Goal: Task Accomplishment & Management: Use online tool/utility

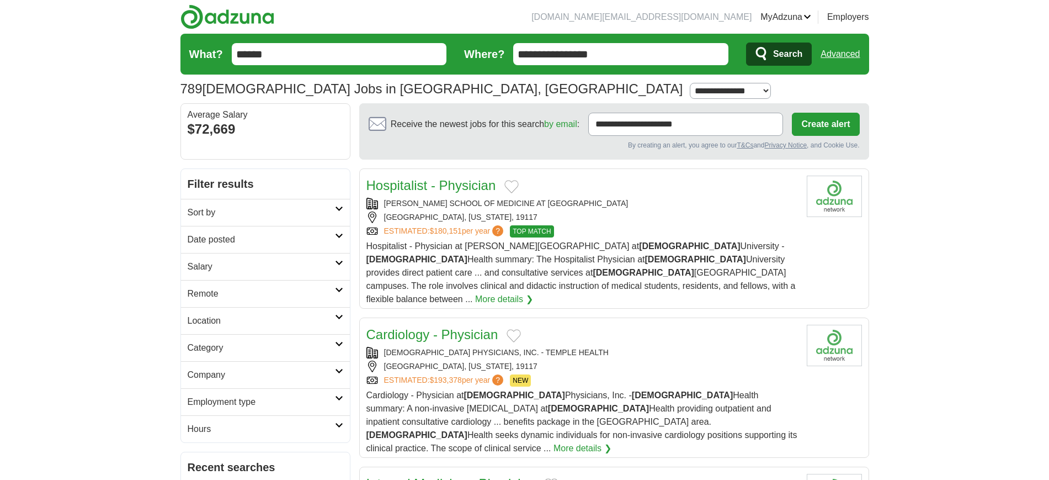
click at [362, 46] on input "******" at bounding box center [339, 54] width 215 height 22
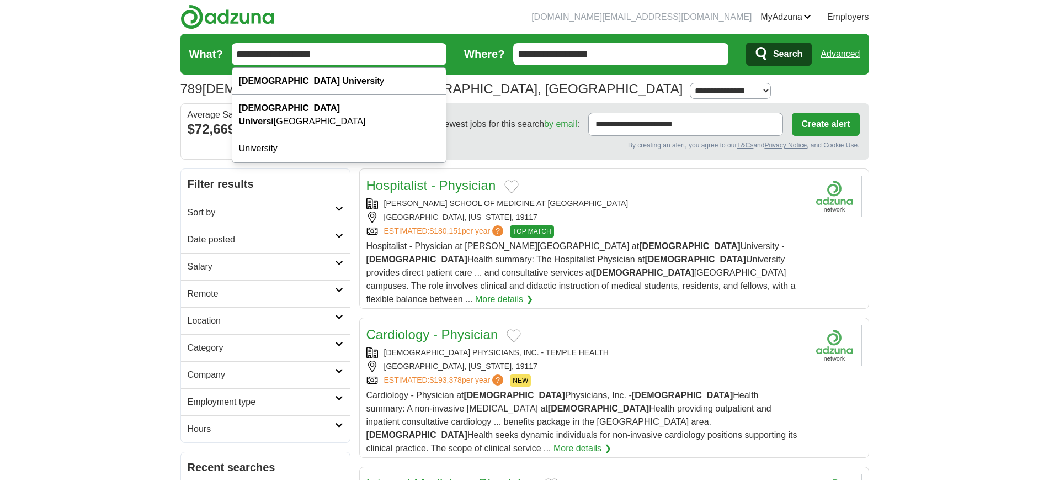
type input "**********"
click at [746, 43] on button "Search" at bounding box center [779, 54] width 66 height 23
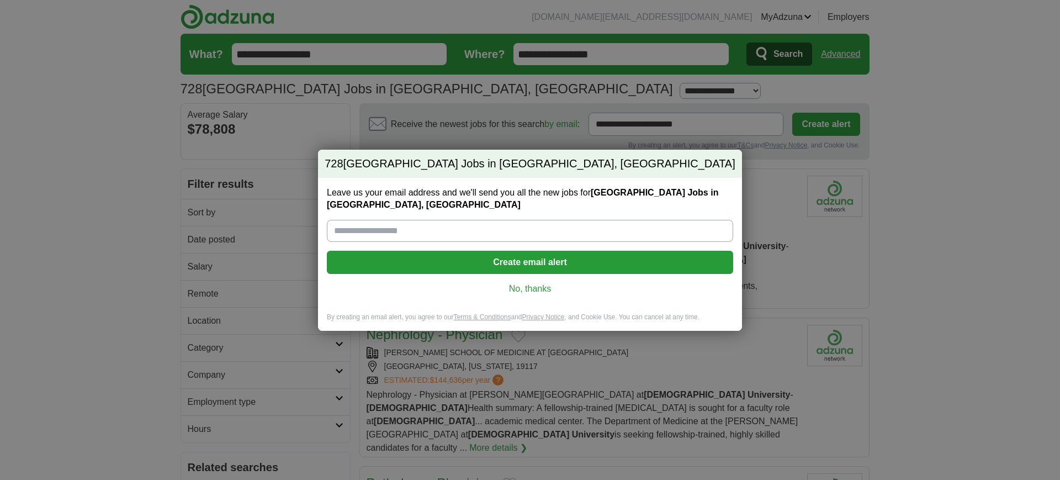
click at [542, 276] on div "Leave us your email address and we'll send you all the new jobs for Temple univ…" at bounding box center [530, 245] width 424 height 135
drag, startPoint x: 542, startPoint y: 276, endPoint x: 523, endPoint y: 288, distance: 22.1
click at [523, 288] on div "Leave us your email address and we'll send you all the new jobs for Temple univ…" at bounding box center [530, 245] width 424 height 135
click at [522, 287] on link "No, thanks" at bounding box center [530, 289] width 389 height 12
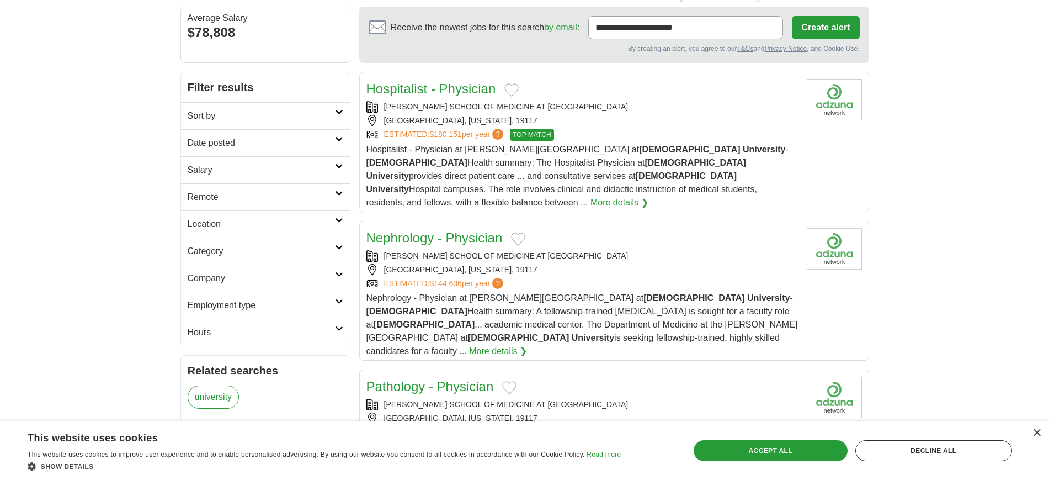
scroll to position [98, 0]
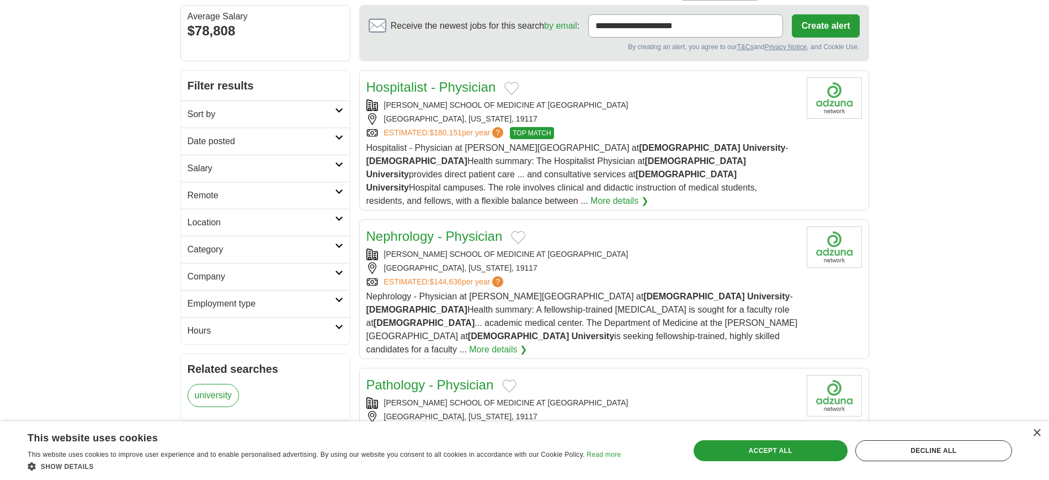
click at [298, 243] on h2 "Category" at bounding box center [261, 249] width 147 height 13
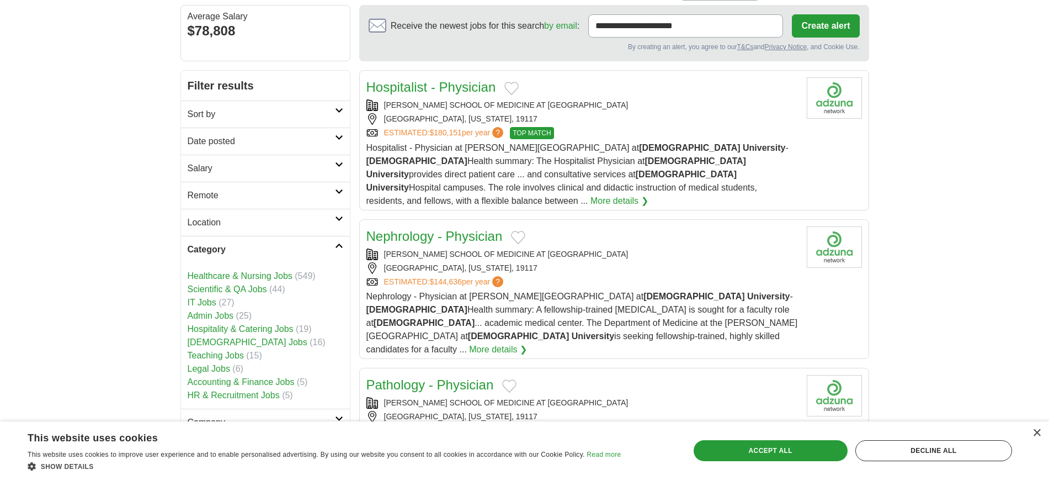
click at [298, 243] on h2 "Category" at bounding box center [261, 249] width 147 height 13
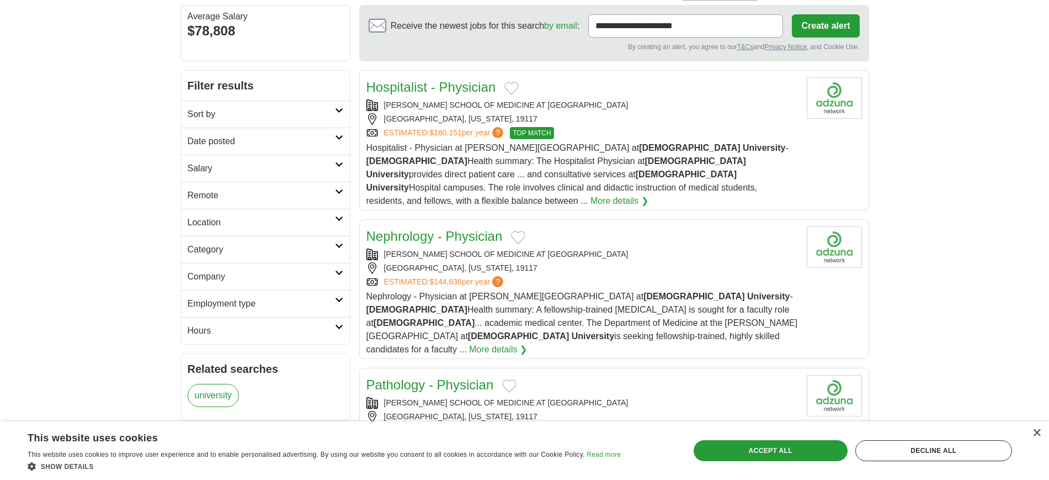
click at [326, 112] on h2 "Sort by" at bounding box center [261, 114] width 147 height 13
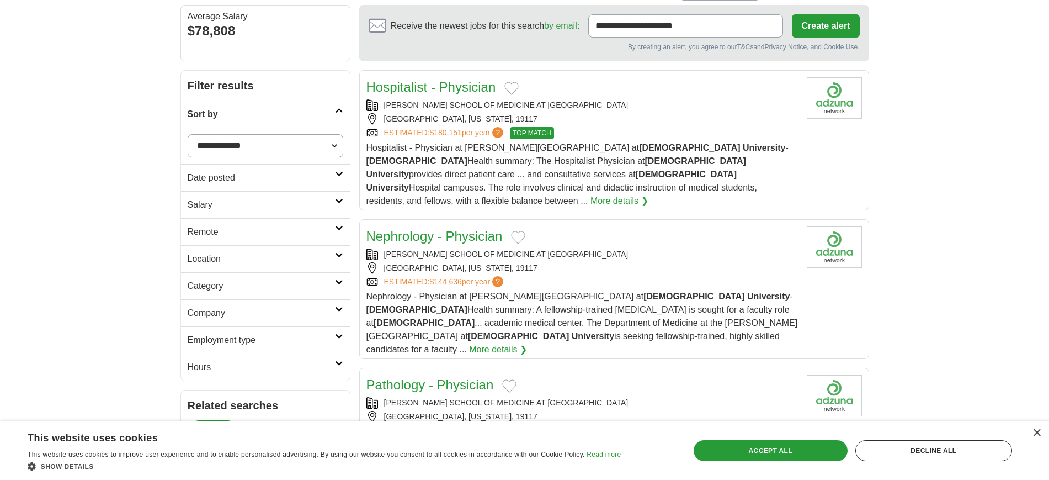
click at [326, 112] on h2 "Sort by" at bounding box center [261, 114] width 147 height 13
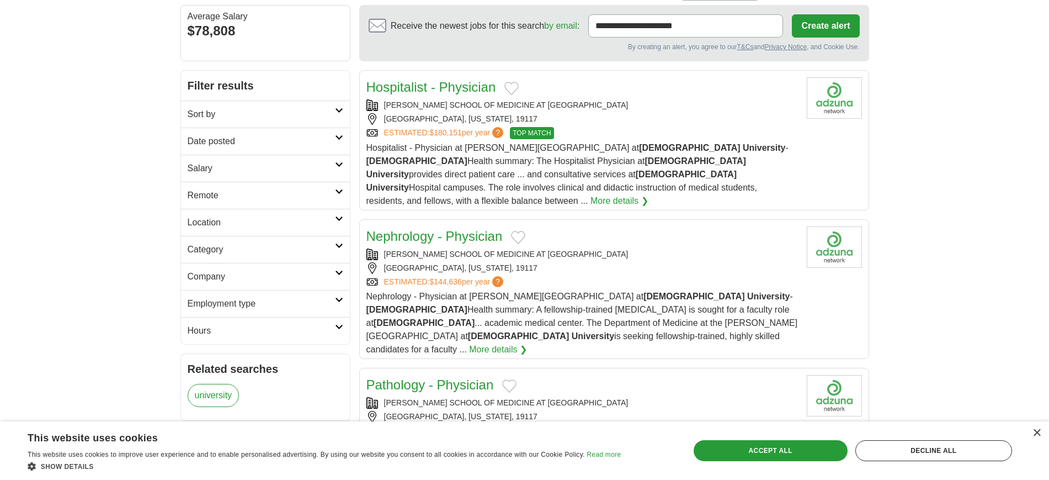
click at [286, 135] on h2 "Date posted" at bounding box center [261, 141] width 147 height 13
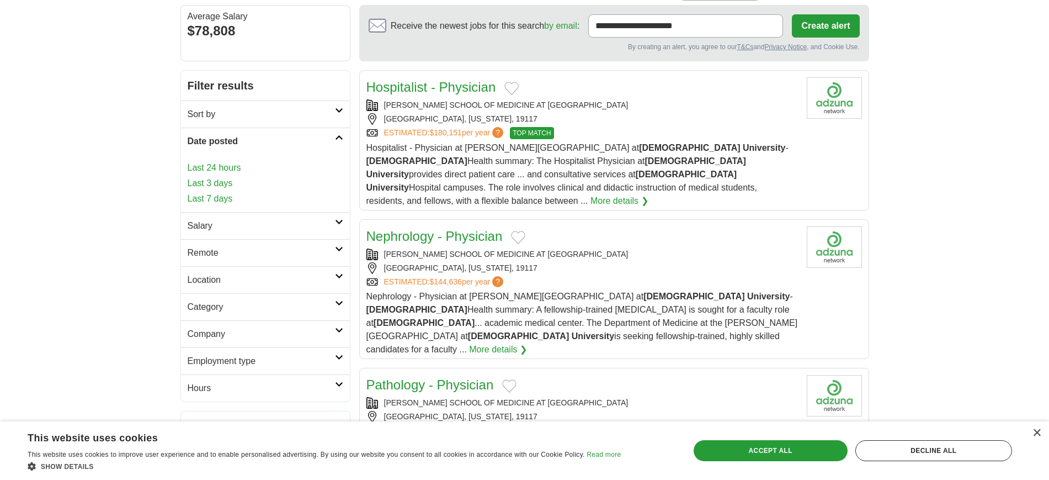
click at [286, 135] on h2 "Date posted" at bounding box center [261, 141] width 147 height 13
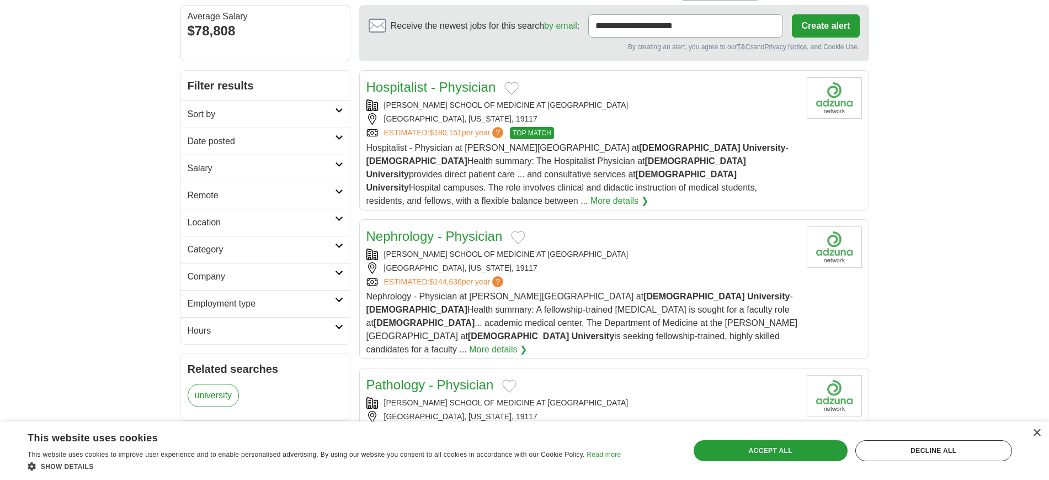
click at [269, 162] on h2 "Salary" at bounding box center [261, 168] width 147 height 13
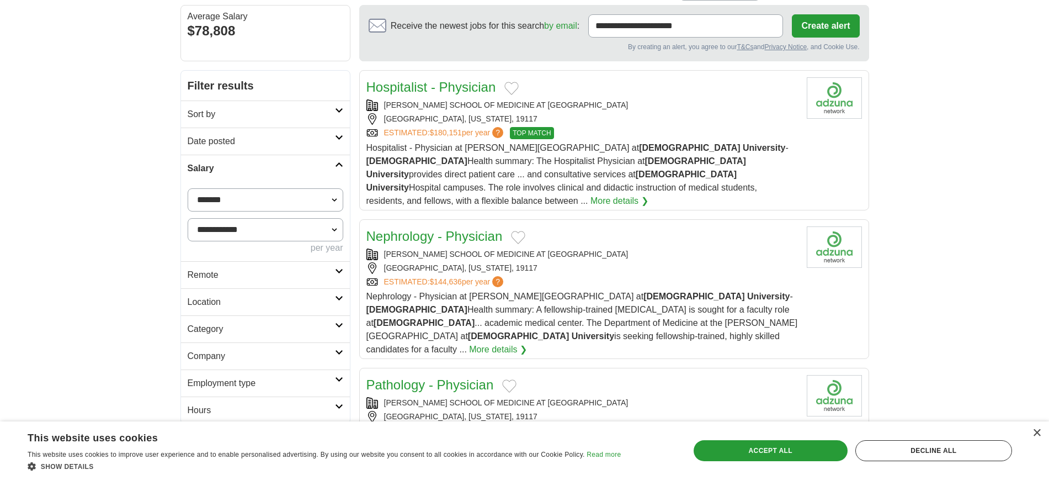
click at [269, 162] on h2 "Salary" at bounding box center [261, 168] width 147 height 13
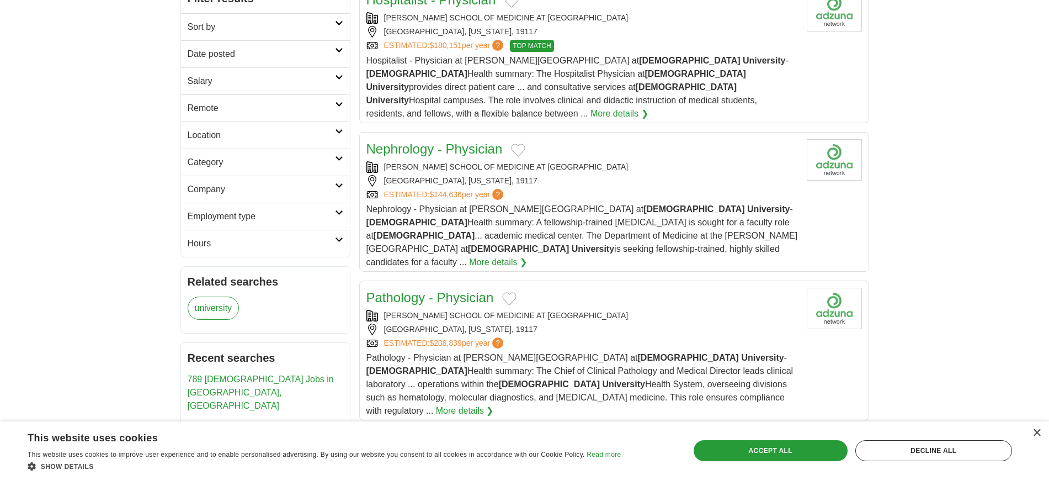
scroll to position [187, 0]
click at [277, 241] on h2 "Hours" at bounding box center [261, 242] width 147 height 13
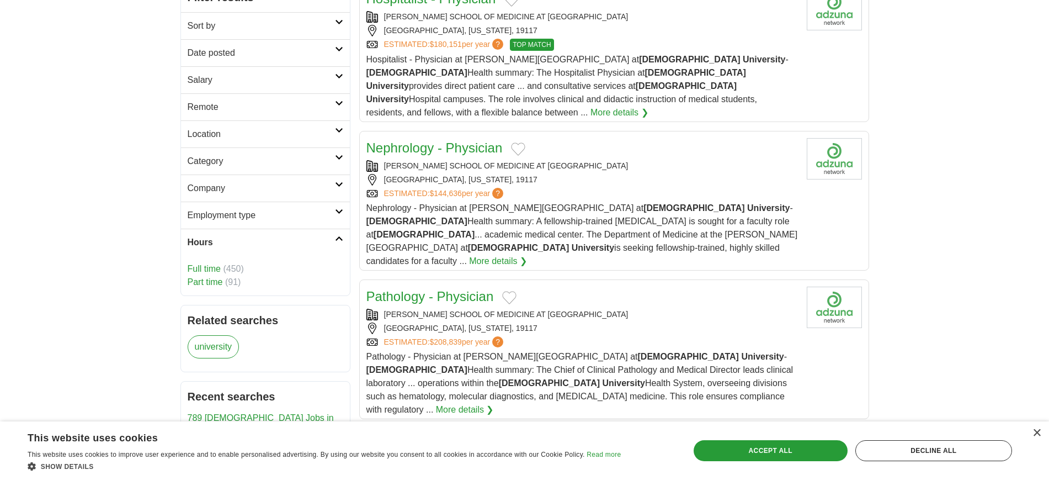
click at [216, 282] on link "Part time" at bounding box center [205, 281] width 35 height 9
